Goal: Entertainment & Leisure: Consume media (video, audio)

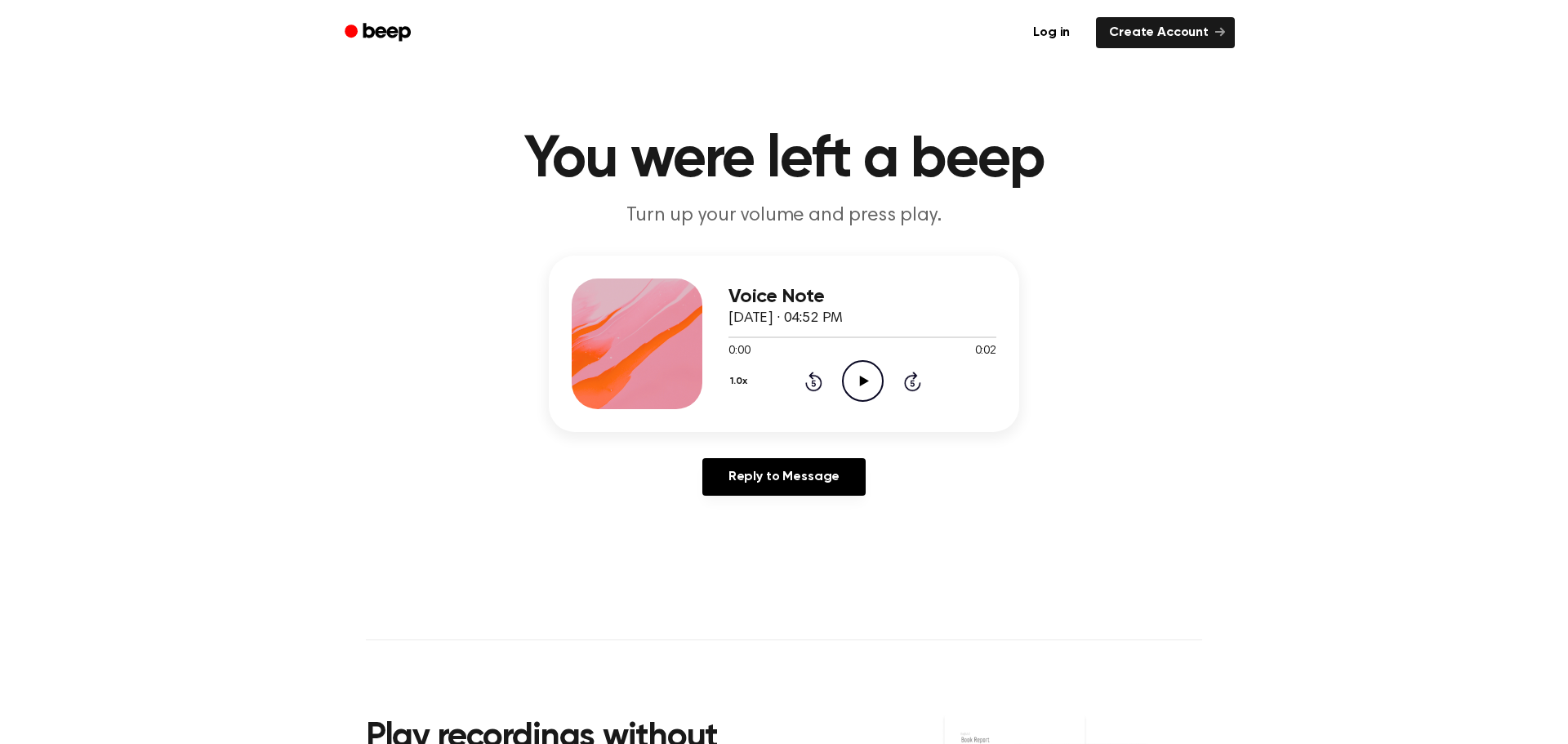
click at [850, 381] on icon "Play Audio" at bounding box center [863, 381] width 42 height 42
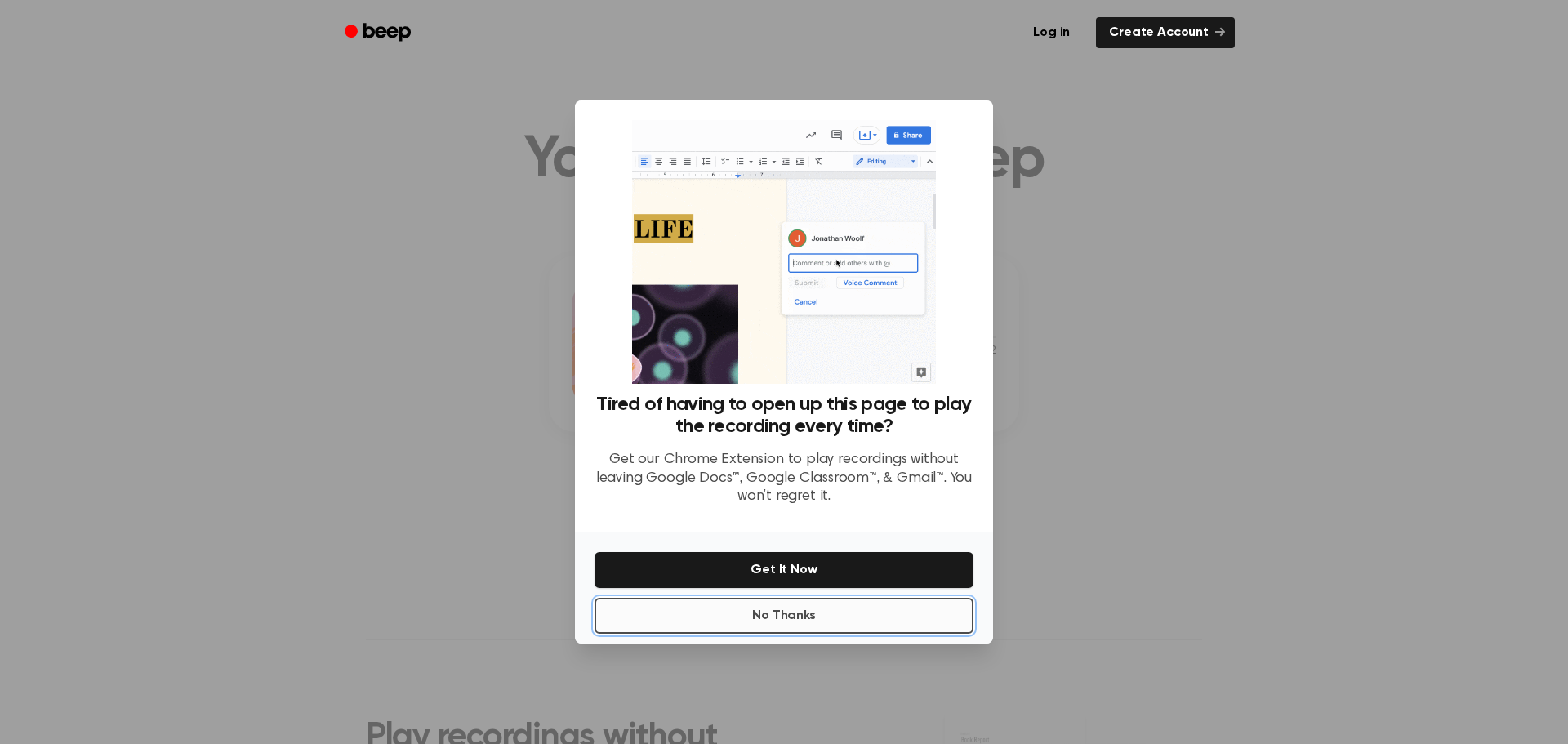
click at [731, 617] on button "No Thanks" at bounding box center [784, 616] width 379 height 36
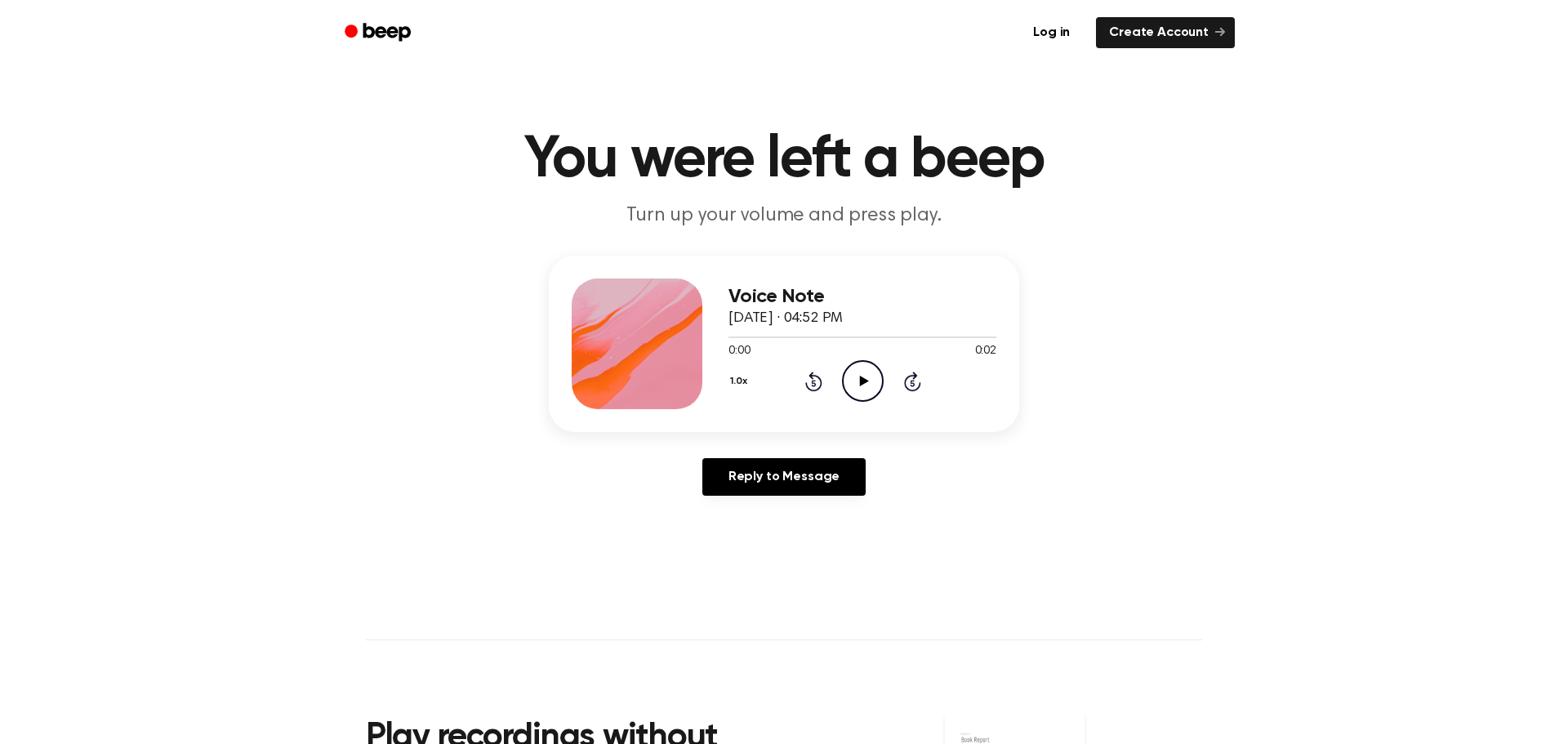
click at [865, 378] on icon "Play Audio" at bounding box center [863, 381] width 42 height 42
click at [863, 379] on icon at bounding box center [864, 381] width 9 height 11
click at [858, 383] on icon "Pause Audio" at bounding box center [863, 381] width 42 height 42
click at [858, 383] on icon "Play Audio" at bounding box center [863, 381] width 42 height 42
click at [859, 383] on icon "Play Audio" at bounding box center [863, 381] width 42 height 42
